Goal: Task Accomplishment & Management: Use online tool/utility

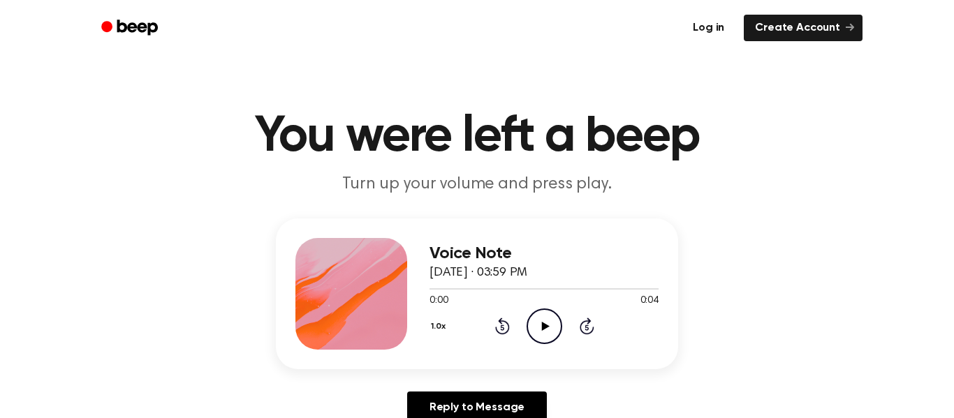
click at [716, 28] on link "Log in" at bounding box center [708, 28] width 54 height 27
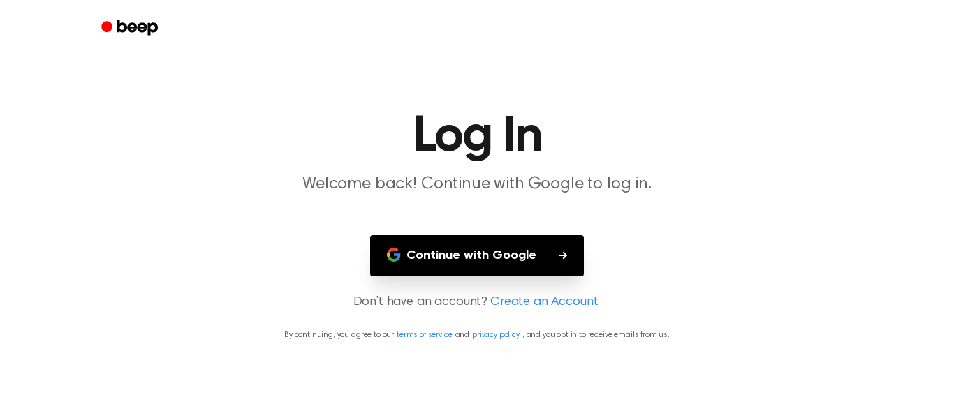
click at [453, 262] on button "Continue with Google" at bounding box center [477, 255] width 214 height 41
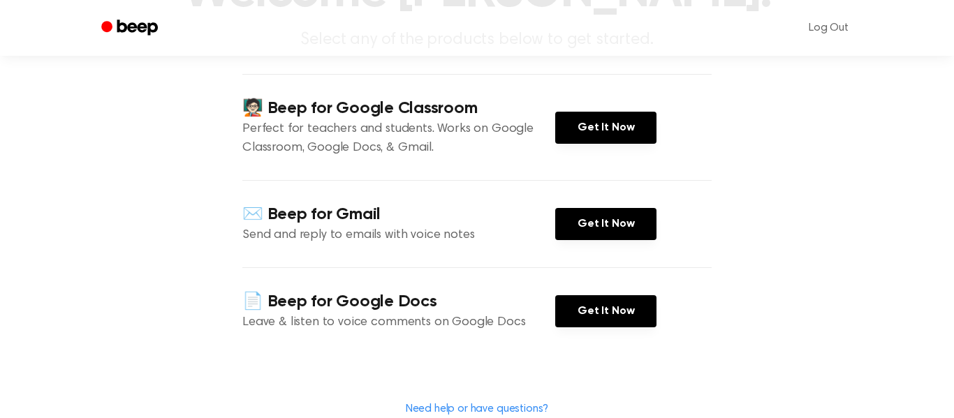
scroll to position [145, 0]
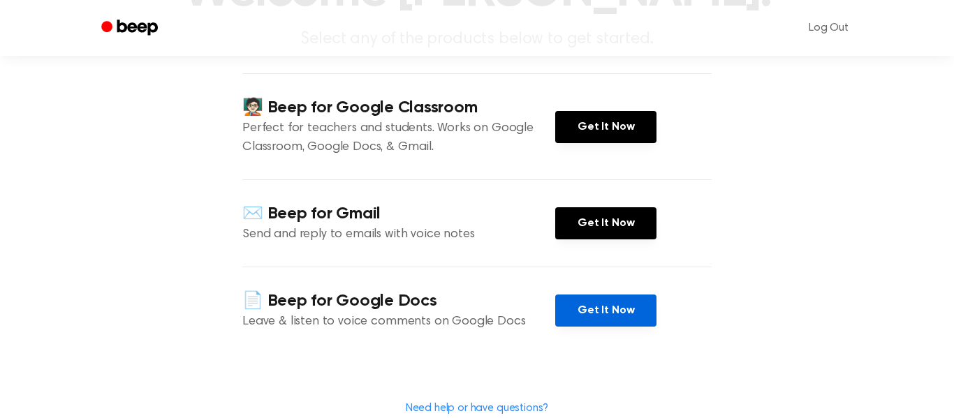
click at [615, 320] on link "Get It Now" at bounding box center [605, 311] width 101 height 32
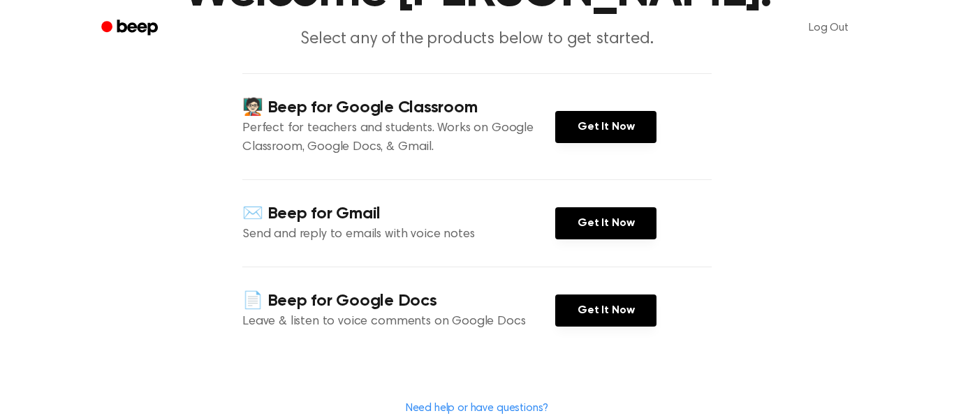
scroll to position [0, 0]
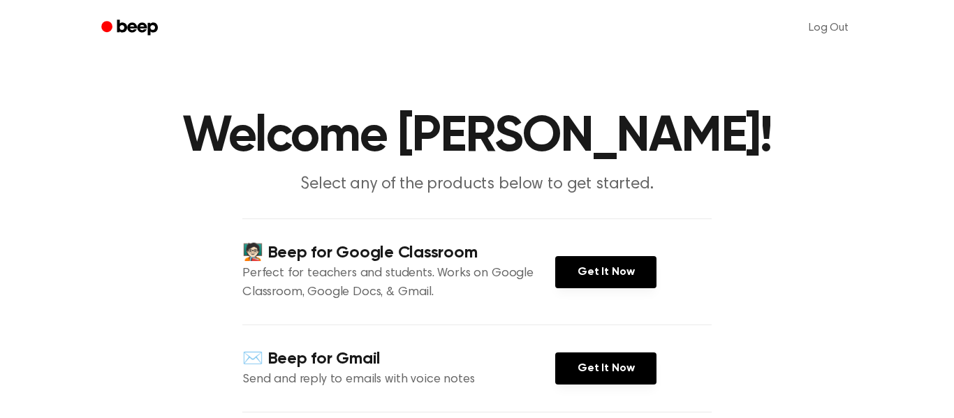
click at [644, 286] on link "Get It Now" at bounding box center [605, 272] width 101 height 32
click at [117, 24] on icon "Beep" at bounding box center [137, 27] width 40 height 15
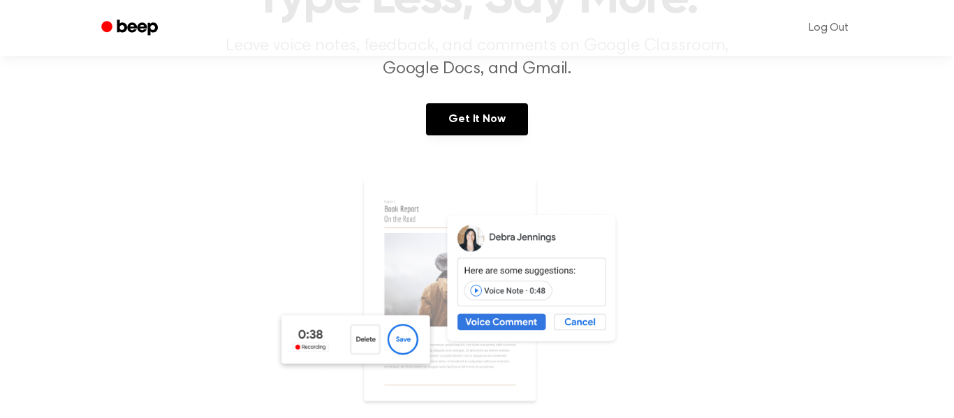
scroll to position [139, 0]
click at [487, 119] on link "Get It Now" at bounding box center [476, 119] width 101 height 32
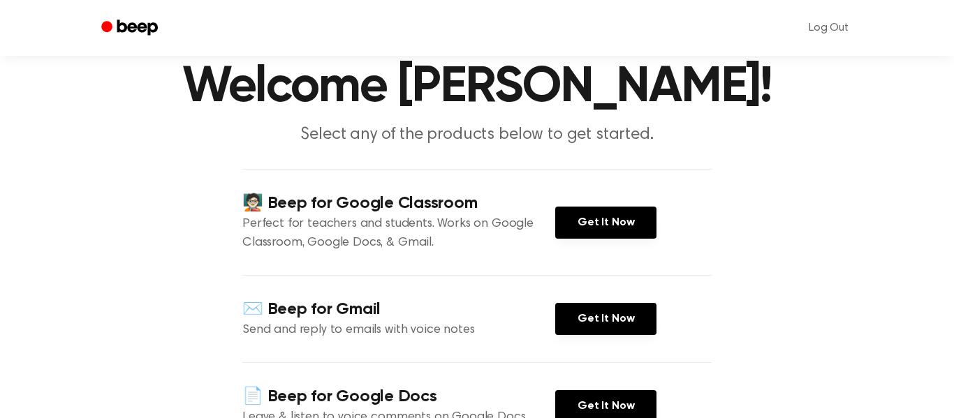
scroll to position [49, 0]
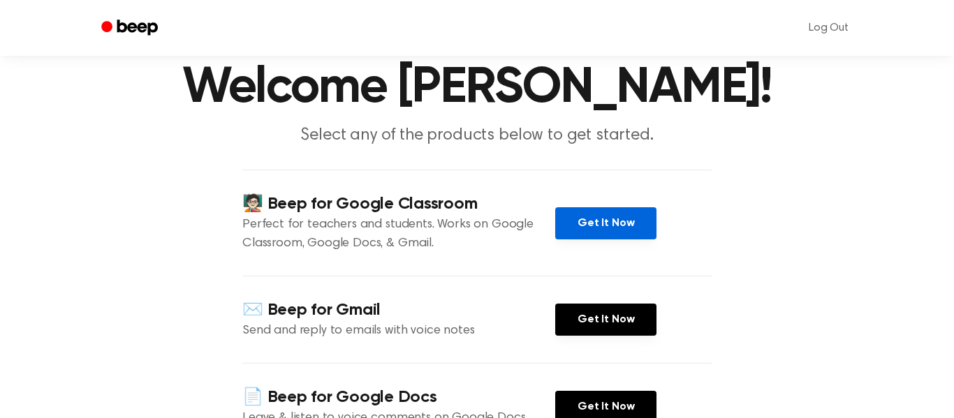
click at [569, 219] on link "Get It Now" at bounding box center [605, 223] width 101 height 32
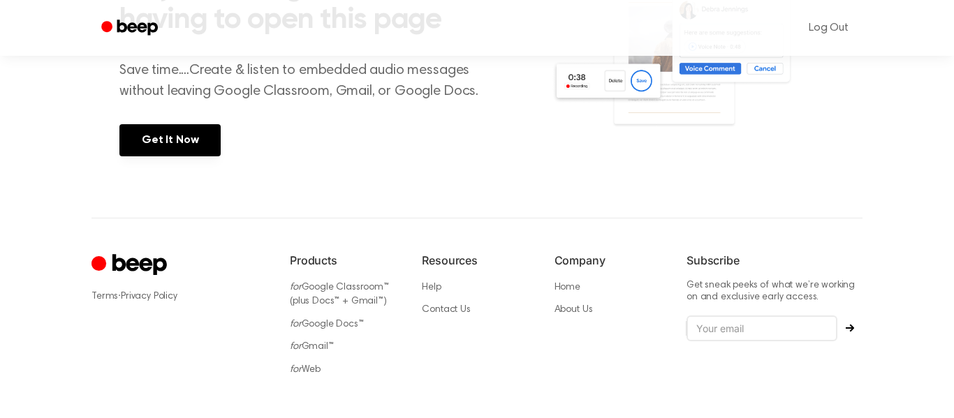
scroll to position [620, 0]
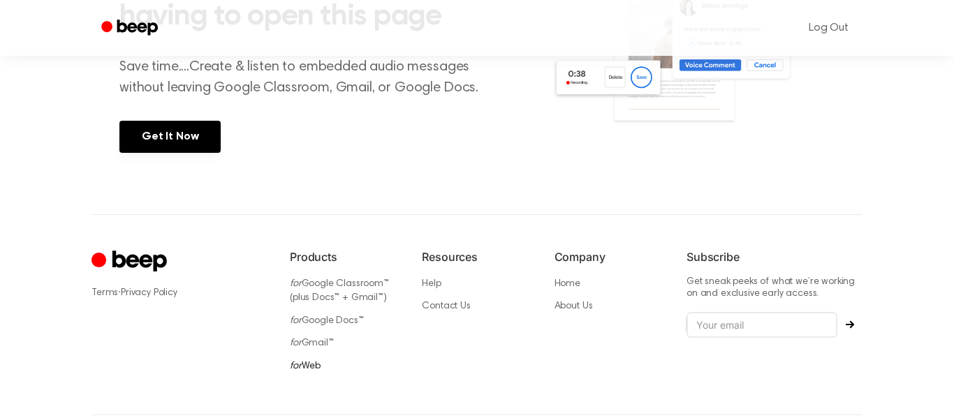
click at [315, 369] on link "for Web" at bounding box center [305, 367] width 31 height 10
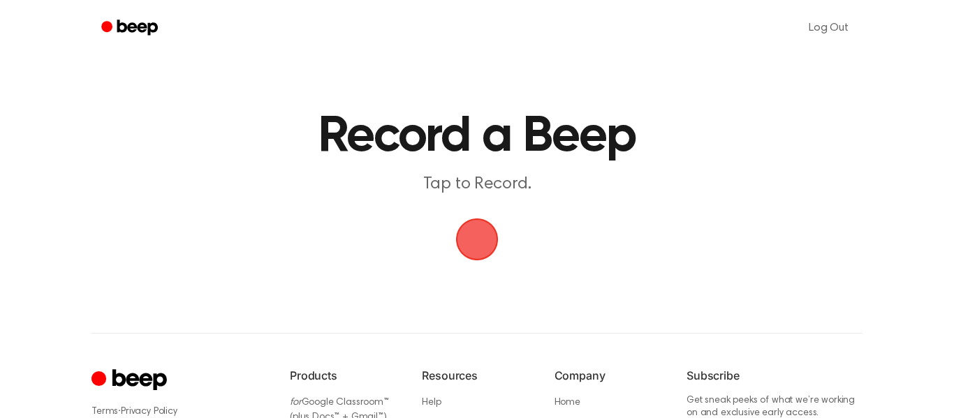
click at [484, 223] on span "button" at bounding box center [477, 239] width 43 height 43
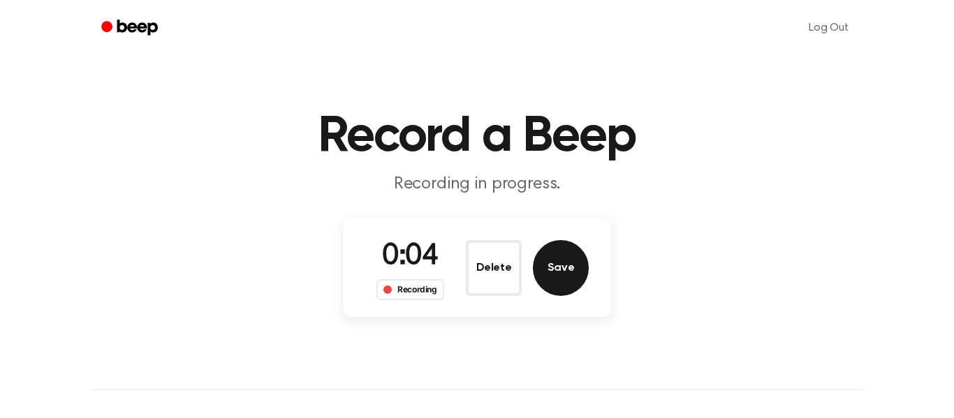
click at [570, 273] on button "Save" at bounding box center [561, 268] width 56 height 56
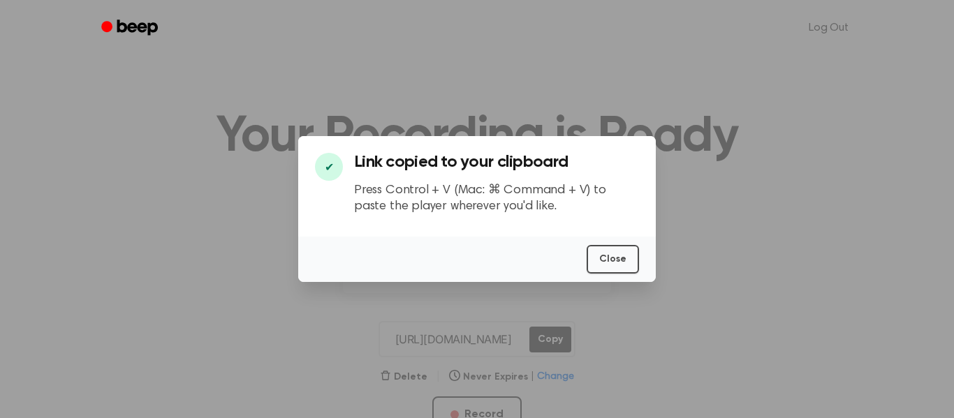
scroll to position [0, 4]
click at [602, 263] on button "Close" at bounding box center [612, 259] width 52 height 29
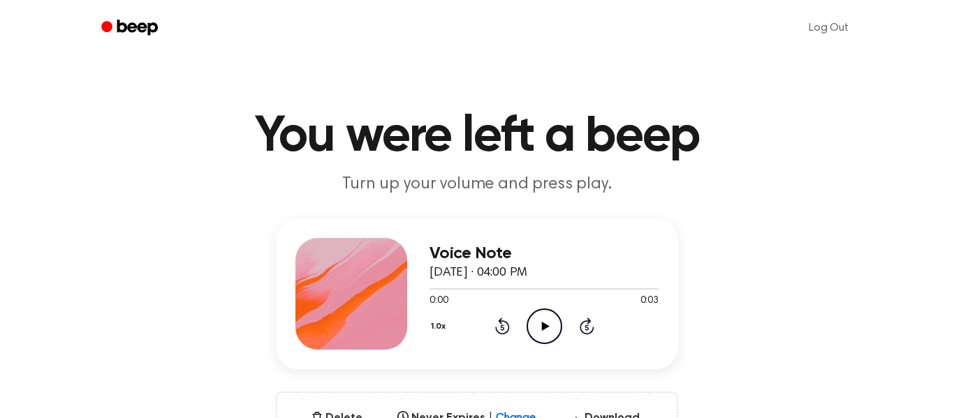
click at [532, 347] on div "Voice Note September 3, 2025 · 04:00 PM 0:00 0:03 Your browser does not support…" at bounding box center [543, 294] width 229 height 112
click at [547, 334] on icon "Play Audio" at bounding box center [544, 327] width 36 height 36
click at [489, 334] on div "1.0x Rewind 5 seconds Play Audio Skip 5 seconds" at bounding box center [543, 327] width 229 height 36
click at [504, 324] on icon "Rewind 5 seconds" at bounding box center [501, 326] width 15 height 18
click at [541, 320] on icon "Play Audio" at bounding box center [544, 327] width 36 height 36
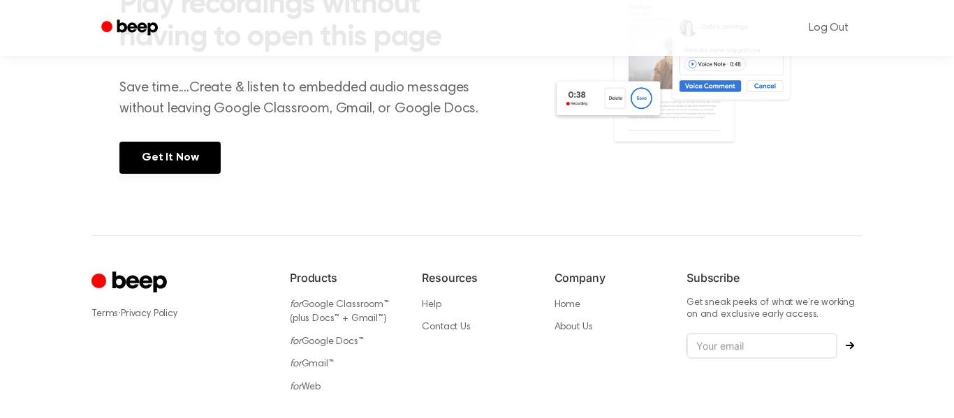
scroll to position [664, 0]
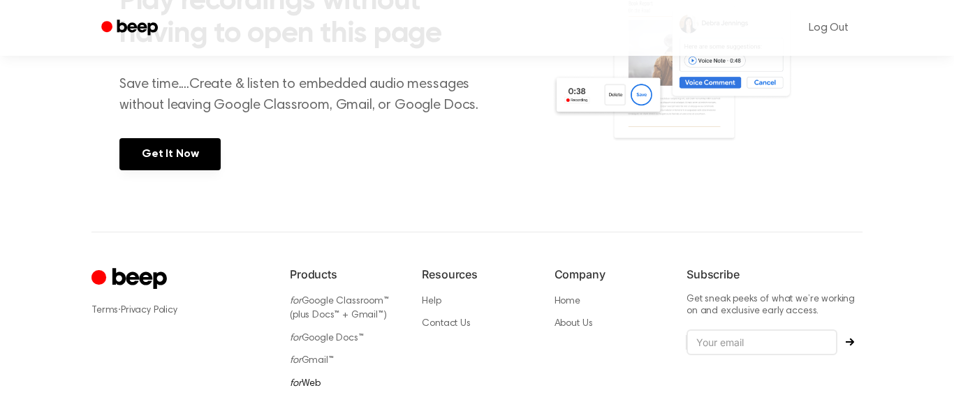
click at [310, 386] on link "for Web" at bounding box center [305, 384] width 31 height 10
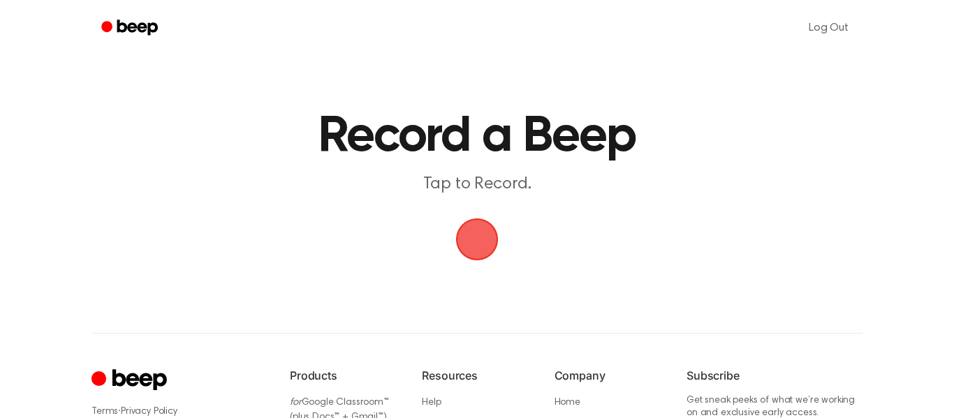
click at [491, 240] on span "button" at bounding box center [476, 239] width 47 height 47
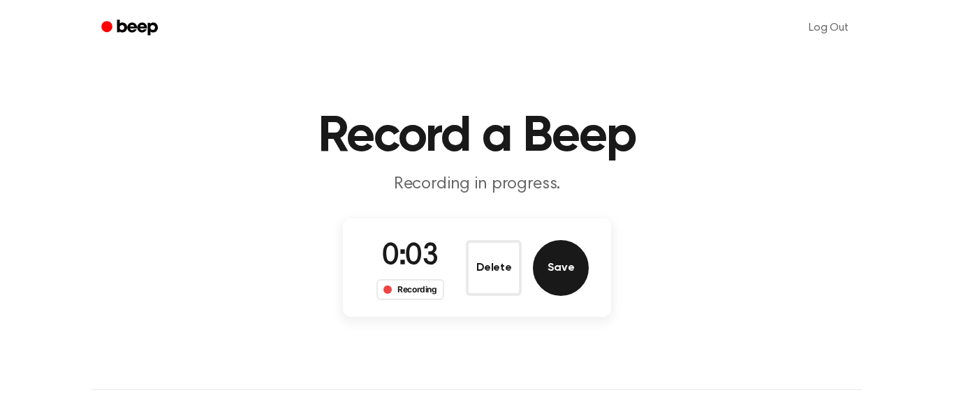
click at [559, 270] on button "Save" at bounding box center [561, 268] width 56 height 56
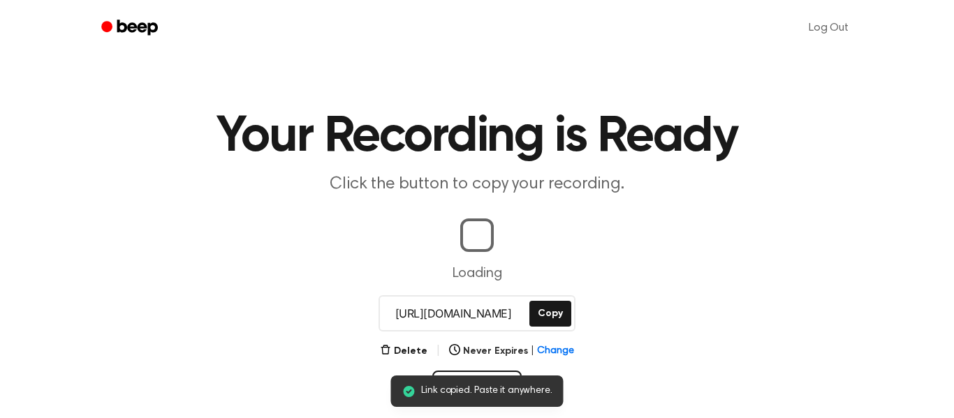
scroll to position [0, 14]
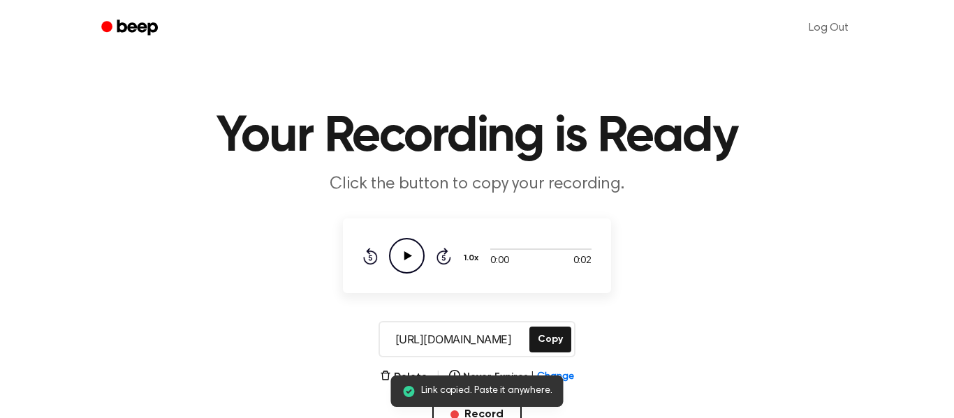
click at [392, 252] on icon "Play Audio" at bounding box center [407, 256] width 36 height 36
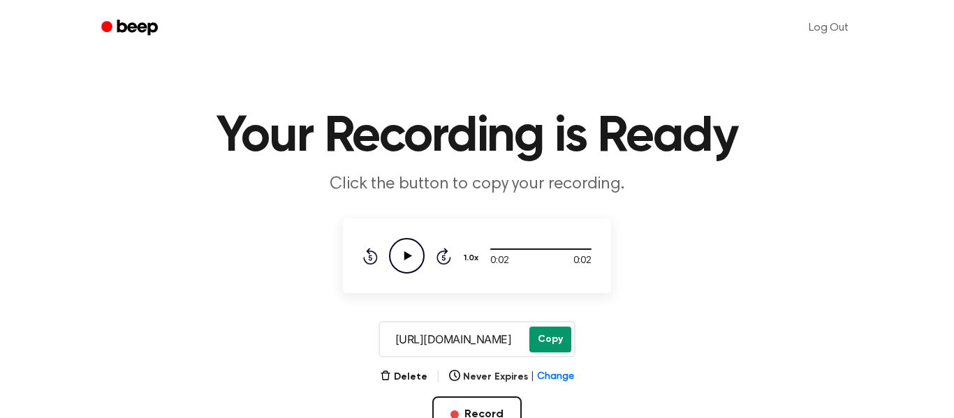
click at [554, 344] on button "Copy" at bounding box center [550, 340] width 42 height 26
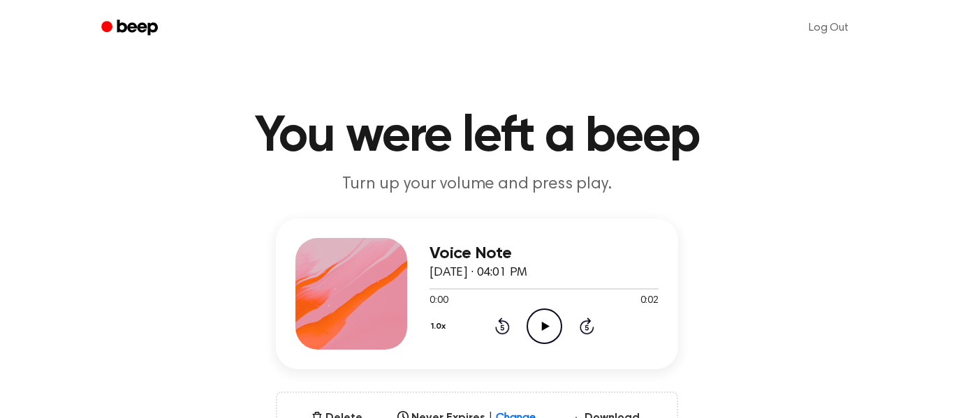
click at [533, 324] on icon "Play Audio" at bounding box center [544, 327] width 36 height 36
